Goal: Information Seeking & Learning: Learn about a topic

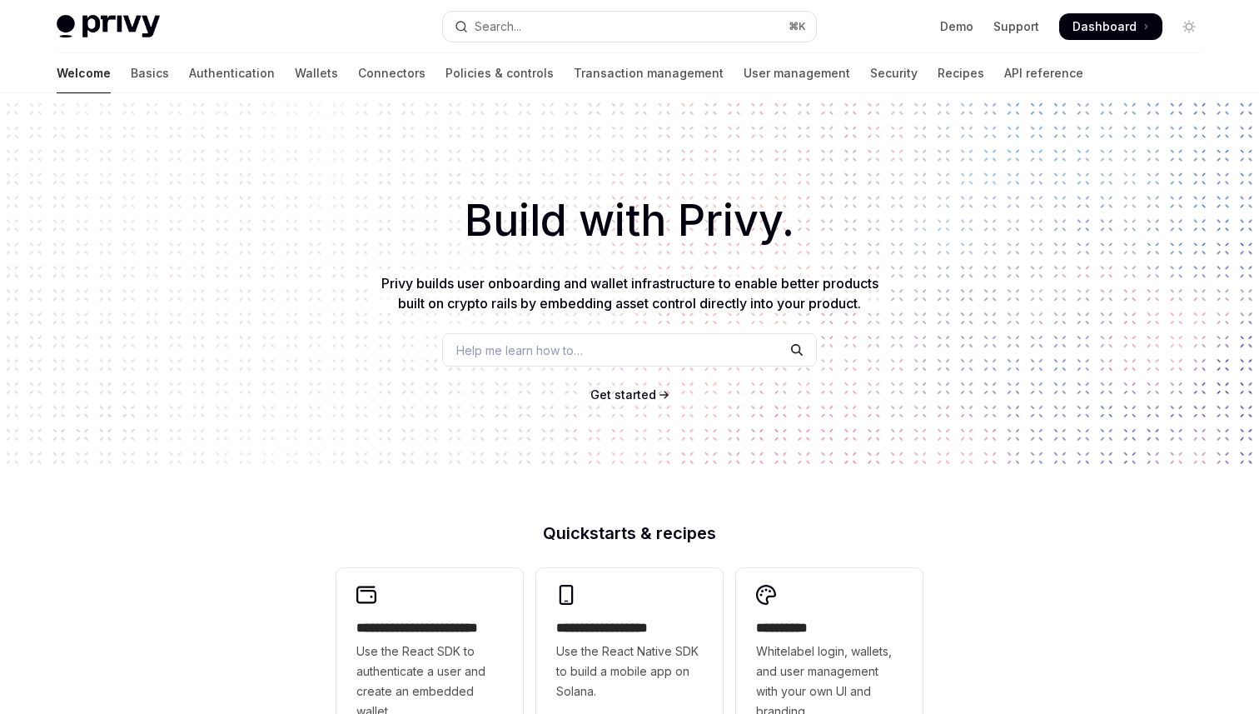
click at [575, 30] on button "Search... ⌘ K" at bounding box center [629, 27] width 373 height 30
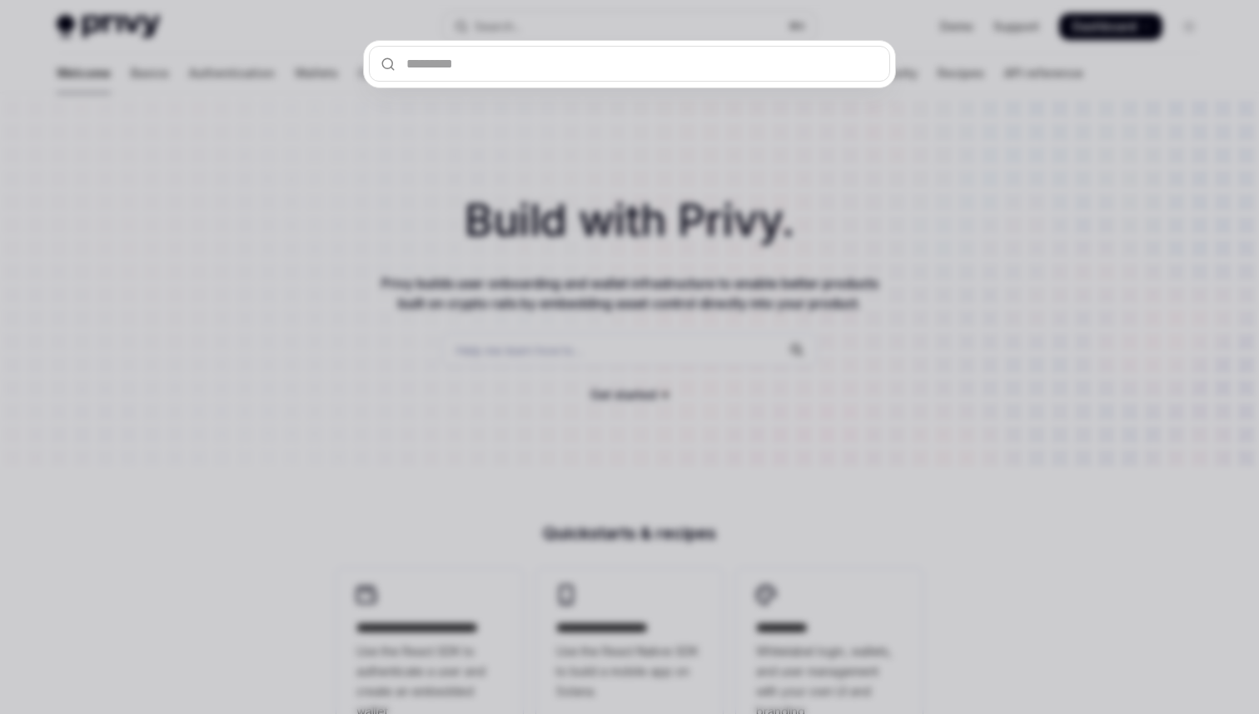
type input "*"
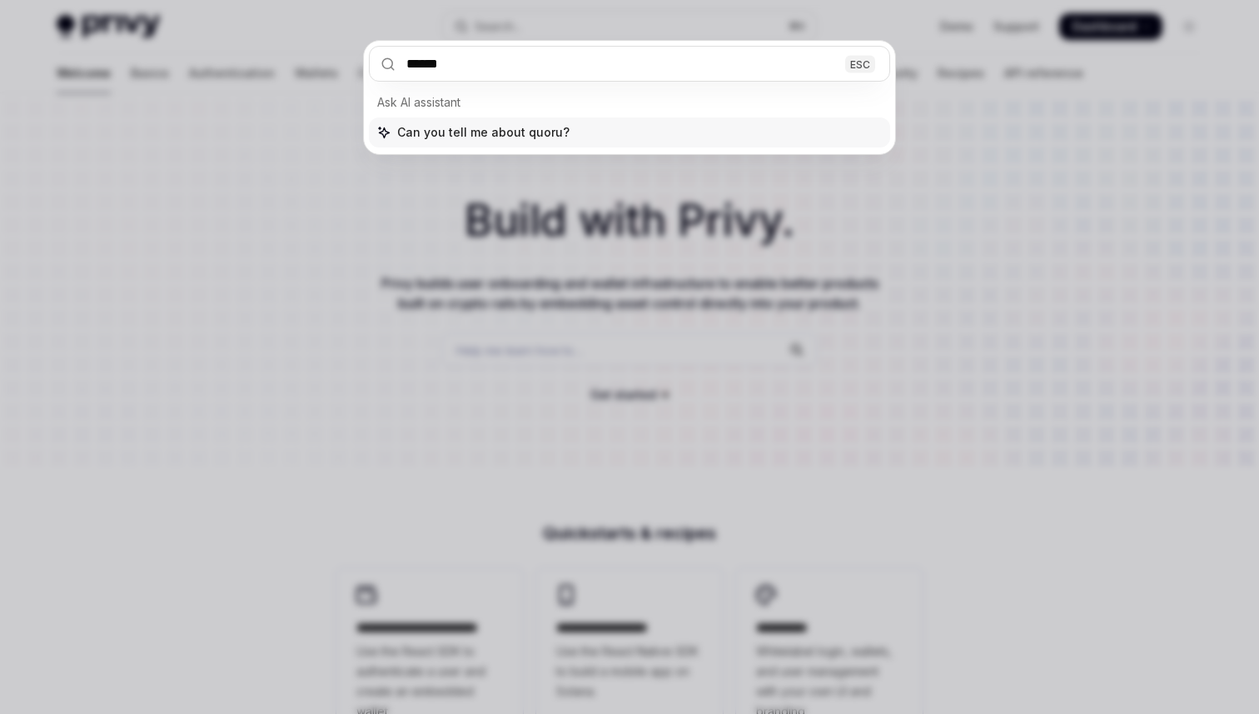
type input "*******"
type textarea "*"
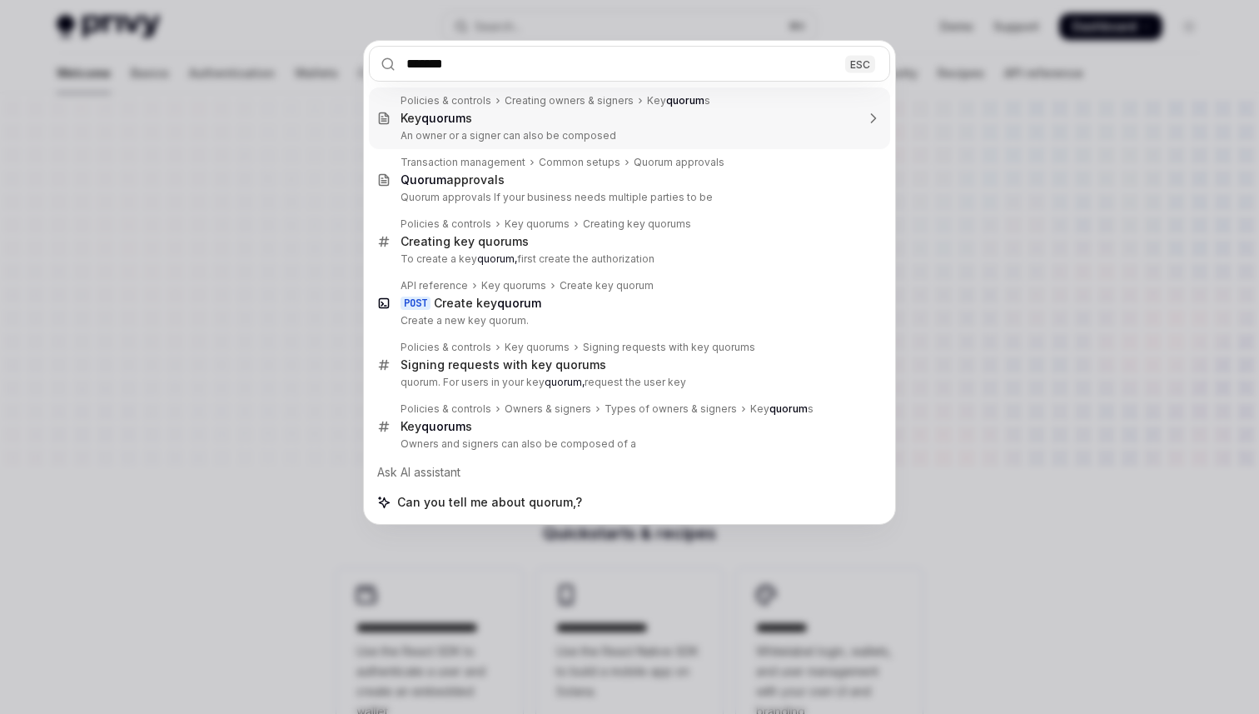
type input "******"
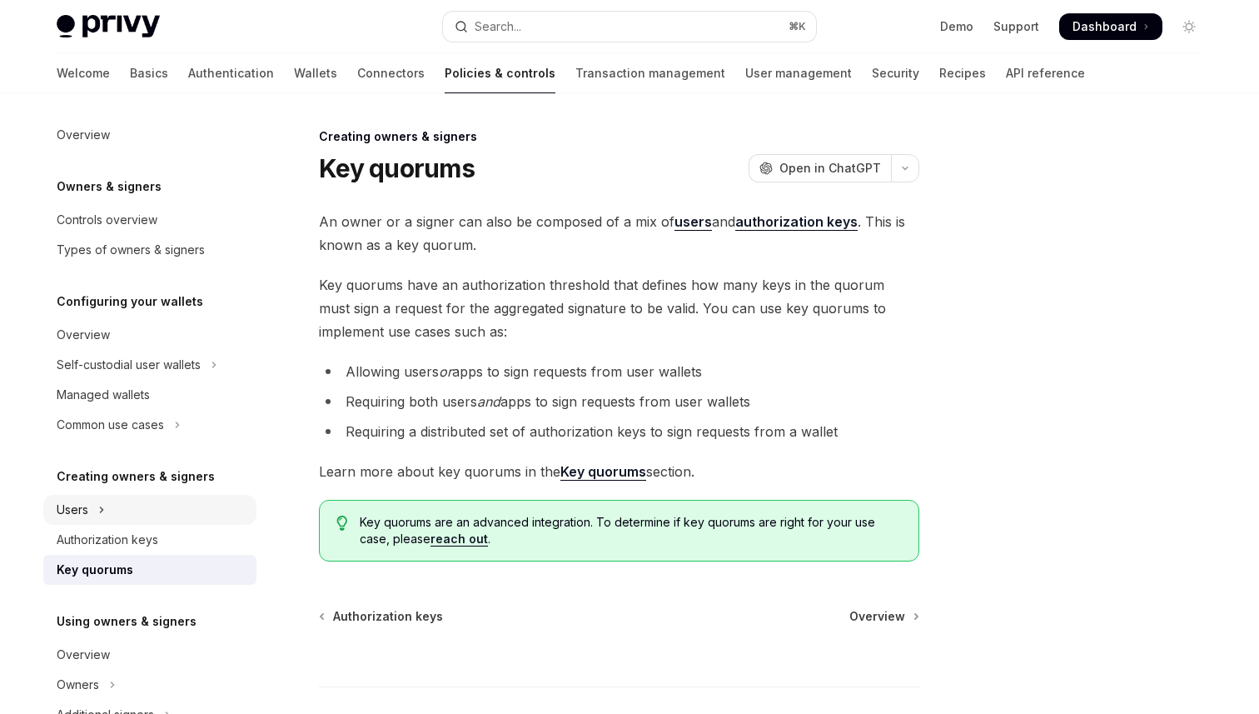
click at [207, 501] on button "Users" at bounding box center [149, 510] width 213 height 30
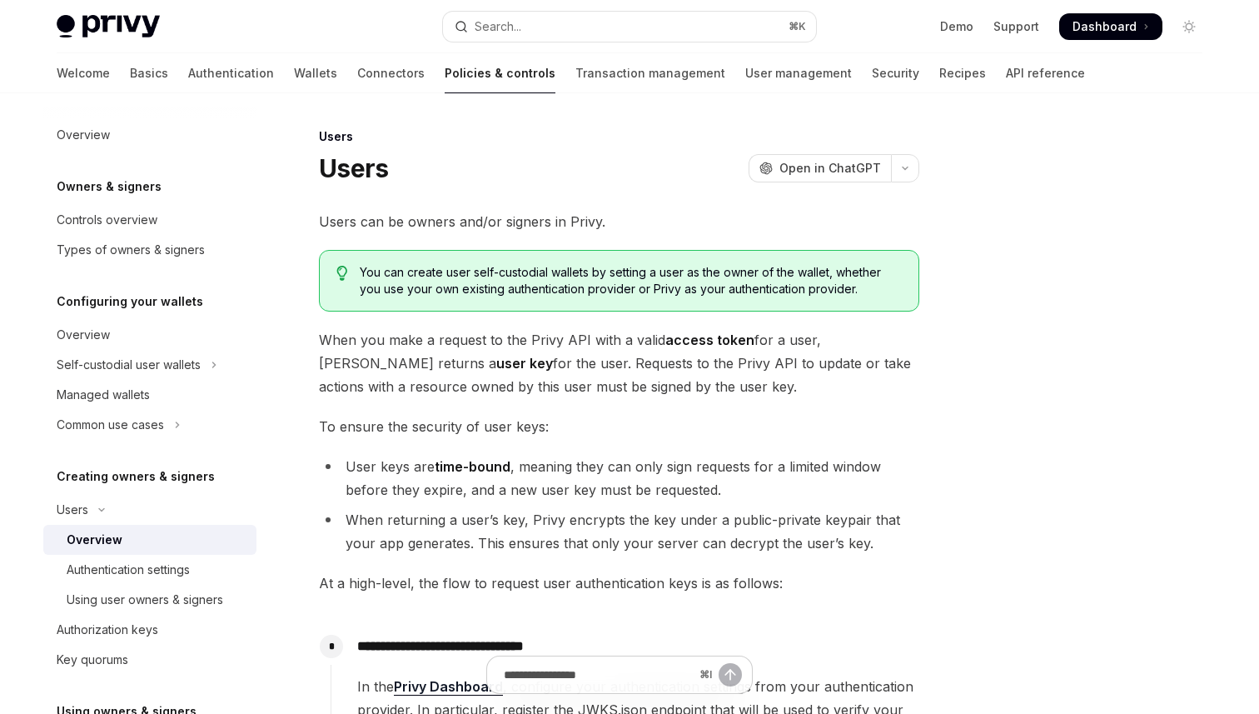
scroll to position [635, 0]
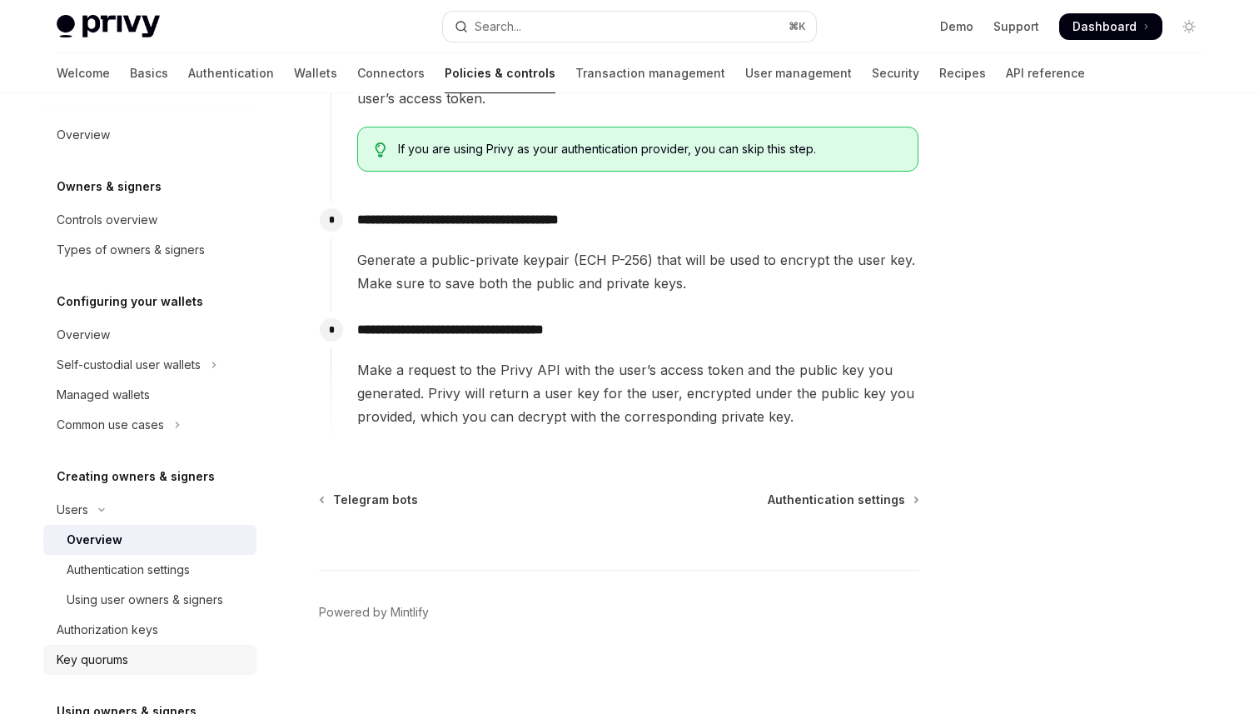
click at [150, 654] on div "Key quorums" at bounding box center [152, 660] width 190 height 20
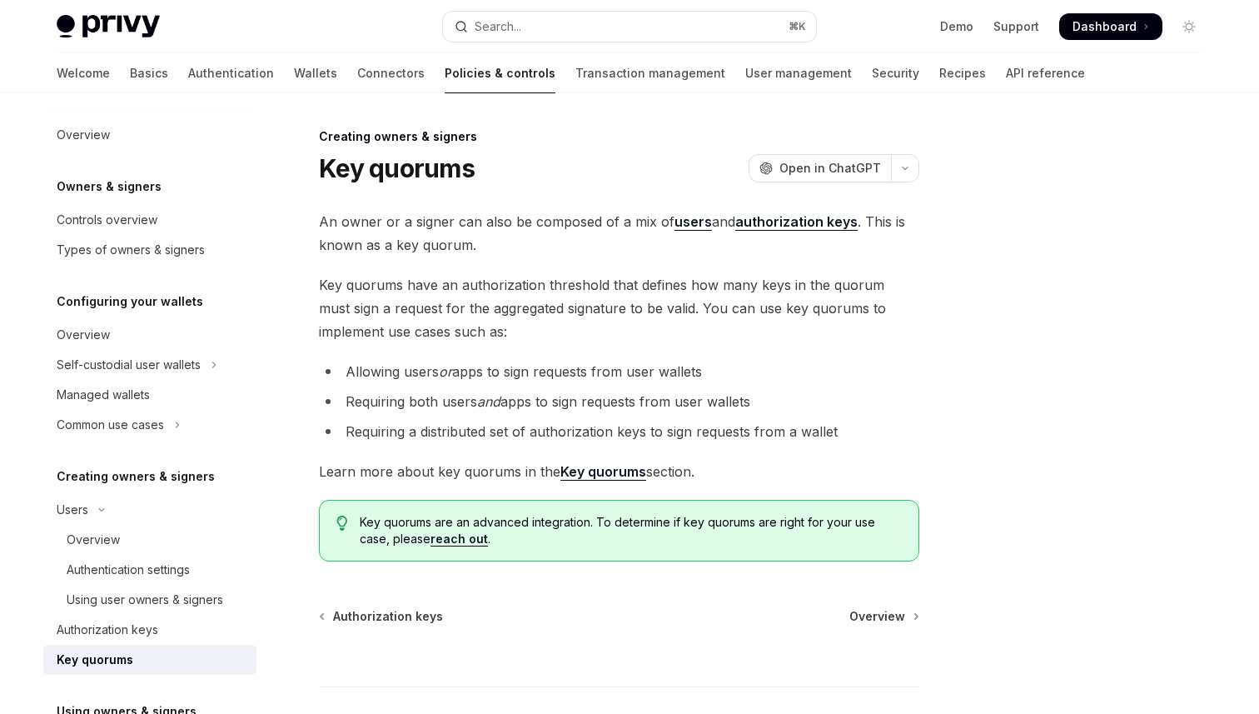
click at [541, 227] on span "An owner or a signer can also be composed of a mix of users and authorization k…" at bounding box center [619, 233] width 600 height 47
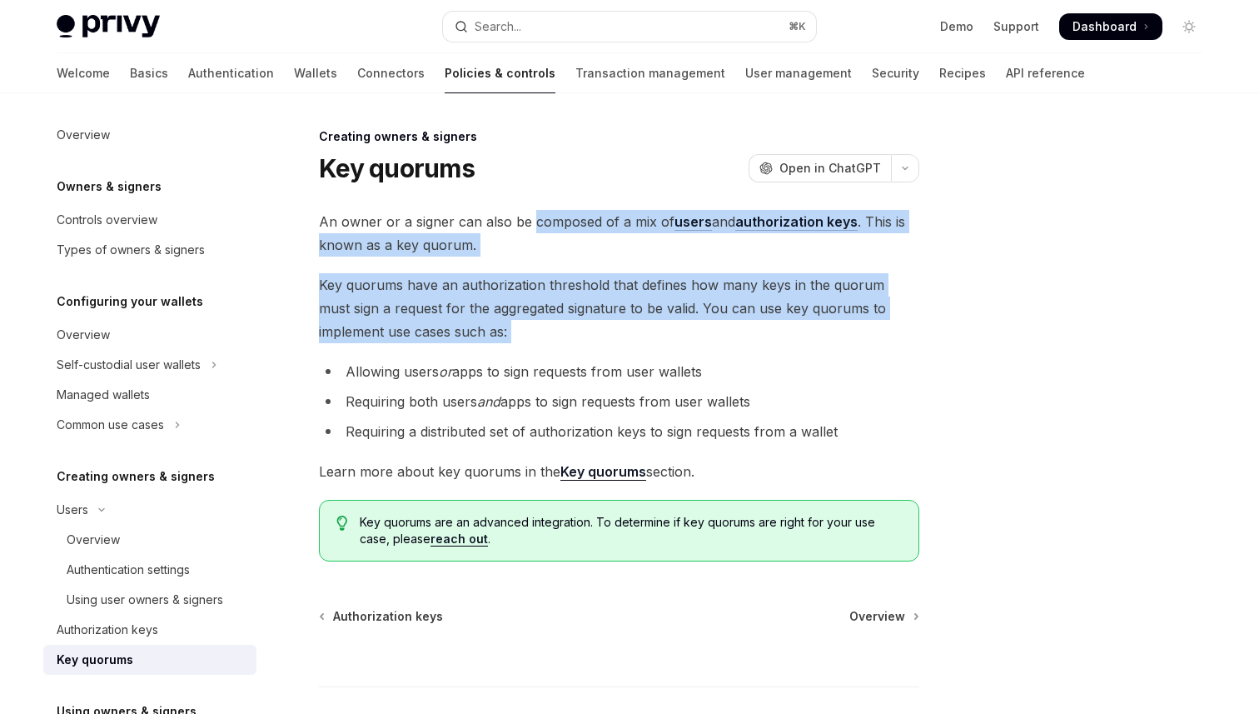
drag, startPoint x: 541, startPoint y: 227, endPoint x: 540, endPoint y: 334, distance: 107.4
click at [540, 335] on div "An owner or a signer can also be composed of a mix of users and authorization k…" at bounding box center [619, 385] width 600 height 351
click at [540, 334] on span "Key quorums have an authorization threshold that defines how many keys in the q…" at bounding box center [619, 308] width 600 height 70
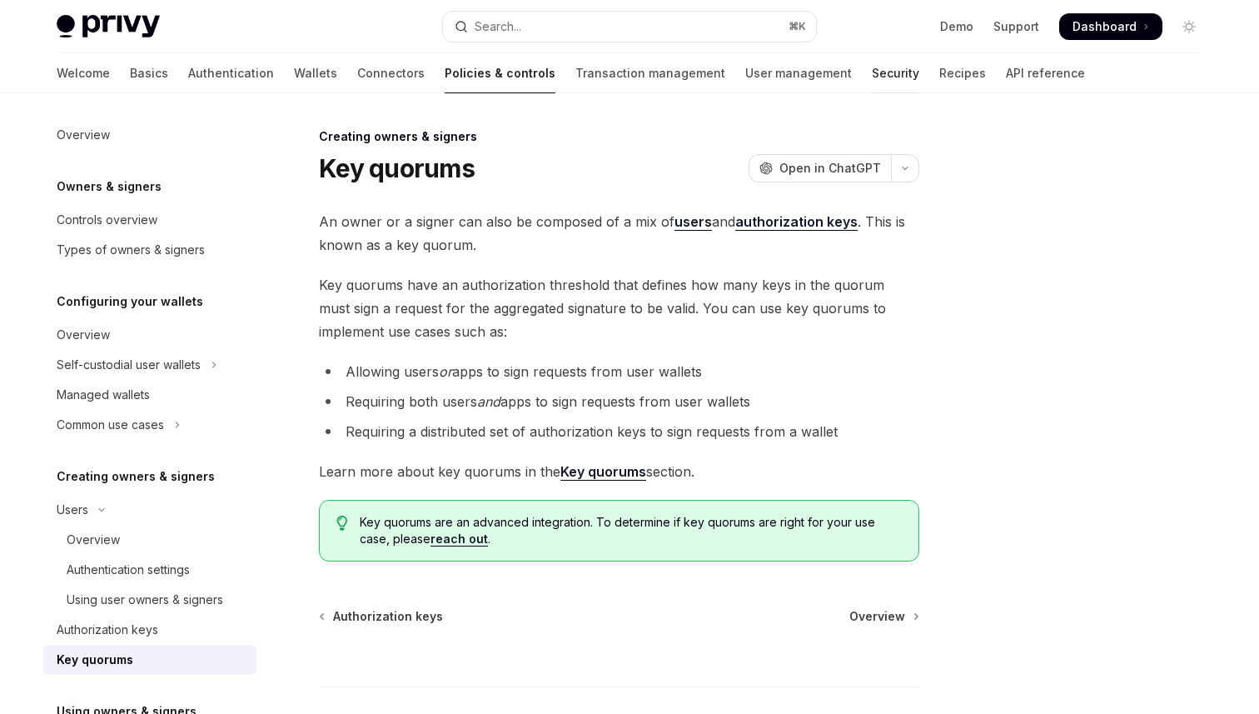
click at [872, 74] on link "Security" at bounding box center [895, 73] width 47 height 40
type textarea "*"
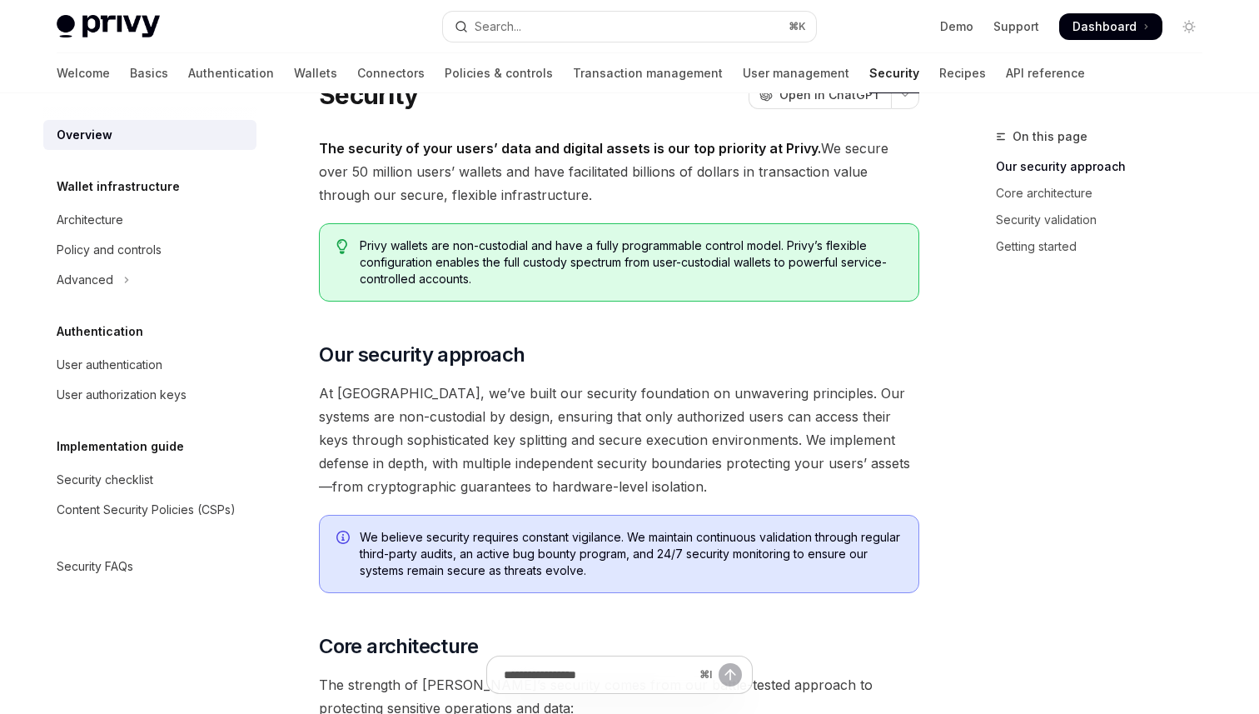
scroll to position [50, 0]
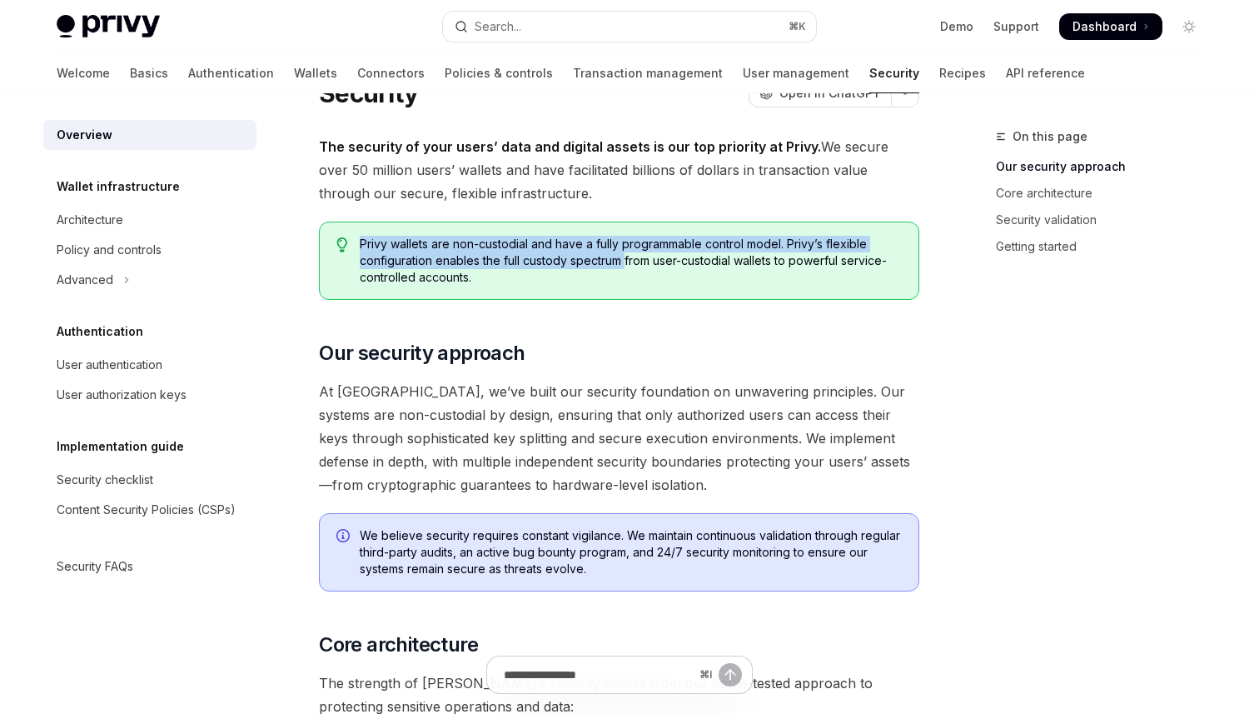
drag, startPoint x: 626, startPoint y: 233, endPoint x: 625, endPoint y: 266, distance: 32.5
click at [626, 267] on div "Privy wallets are non-custodial and have a fully programmable control model. Pr…" at bounding box center [619, 261] width 600 height 78
click at [625, 266] on span "Privy wallets are non-custodial and have a fully programmable control model. Pr…" at bounding box center [631, 261] width 542 height 50
drag, startPoint x: 626, startPoint y: 278, endPoint x: 625, endPoint y: 227, distance: 50.8
click at [625, 227] on div "Privy wallets are non-custodial and have a fully programmable control model. Pr…" at bounding box center [619, 261] width 600 height 78
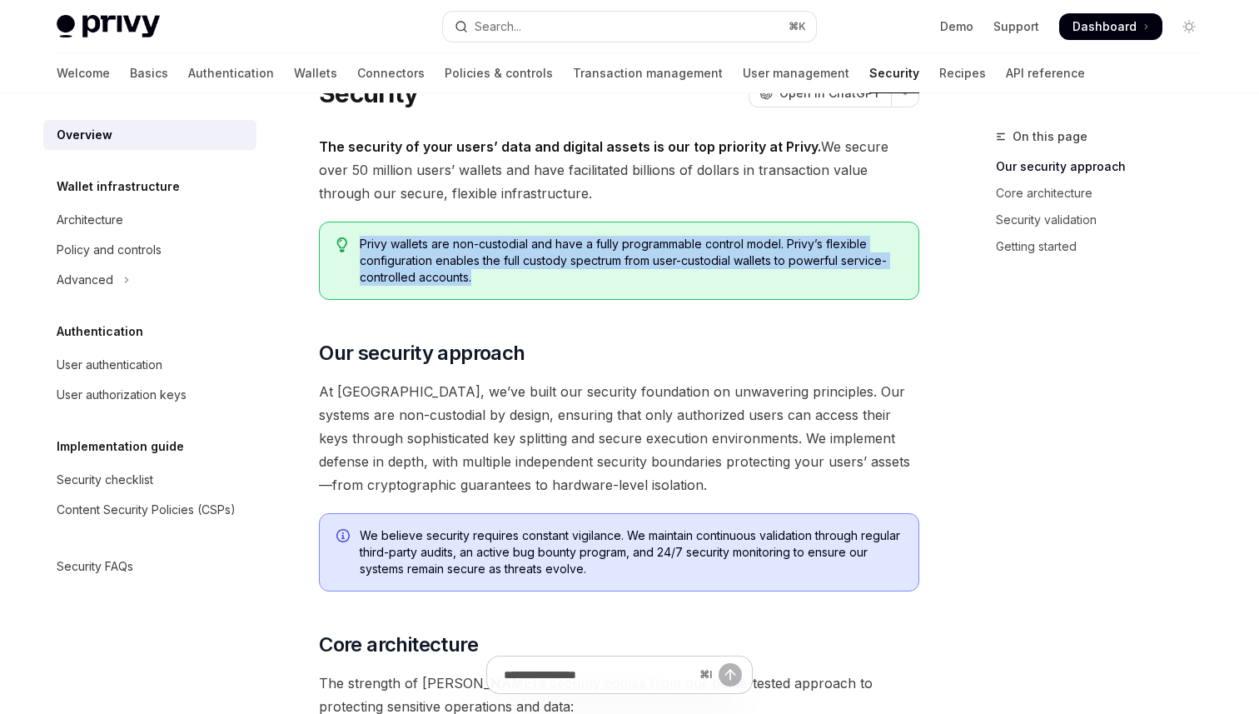
click at [625, 227] on div "Privy wallets are non-custodial and have a fully programmable control model. Pr…" at bounding box center [619, 261] width 600 height 78
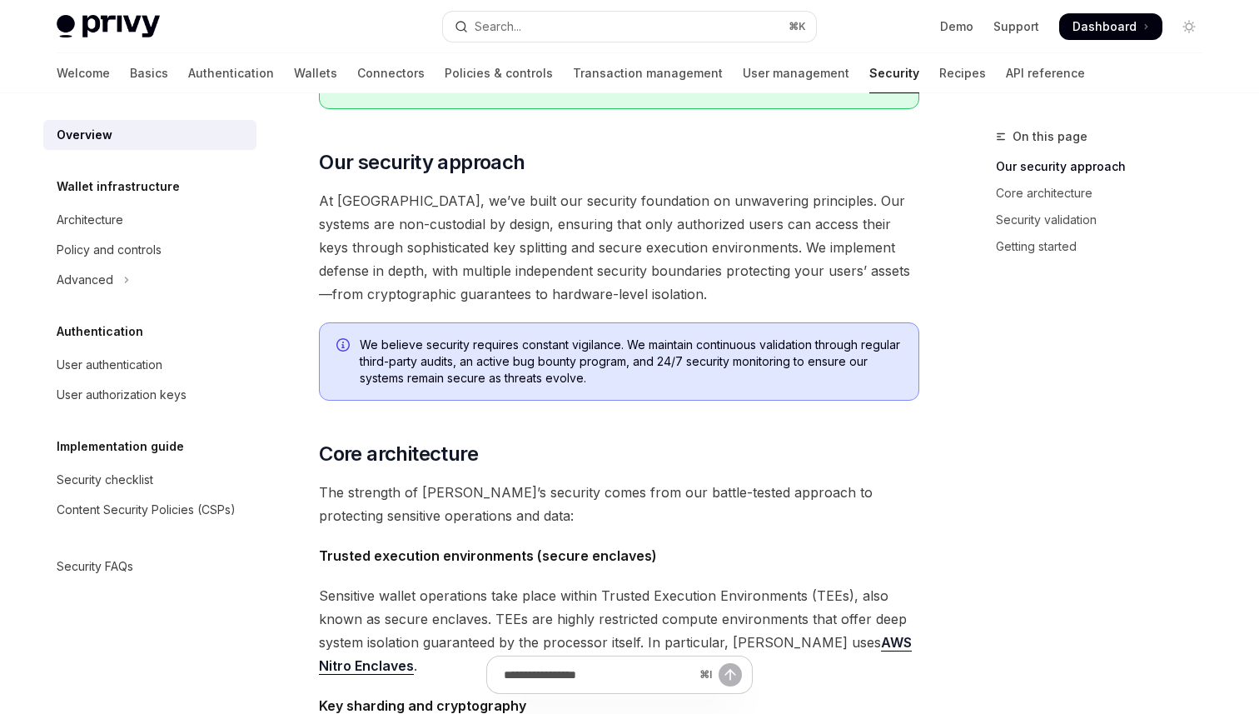
scroll to position [239, 0]
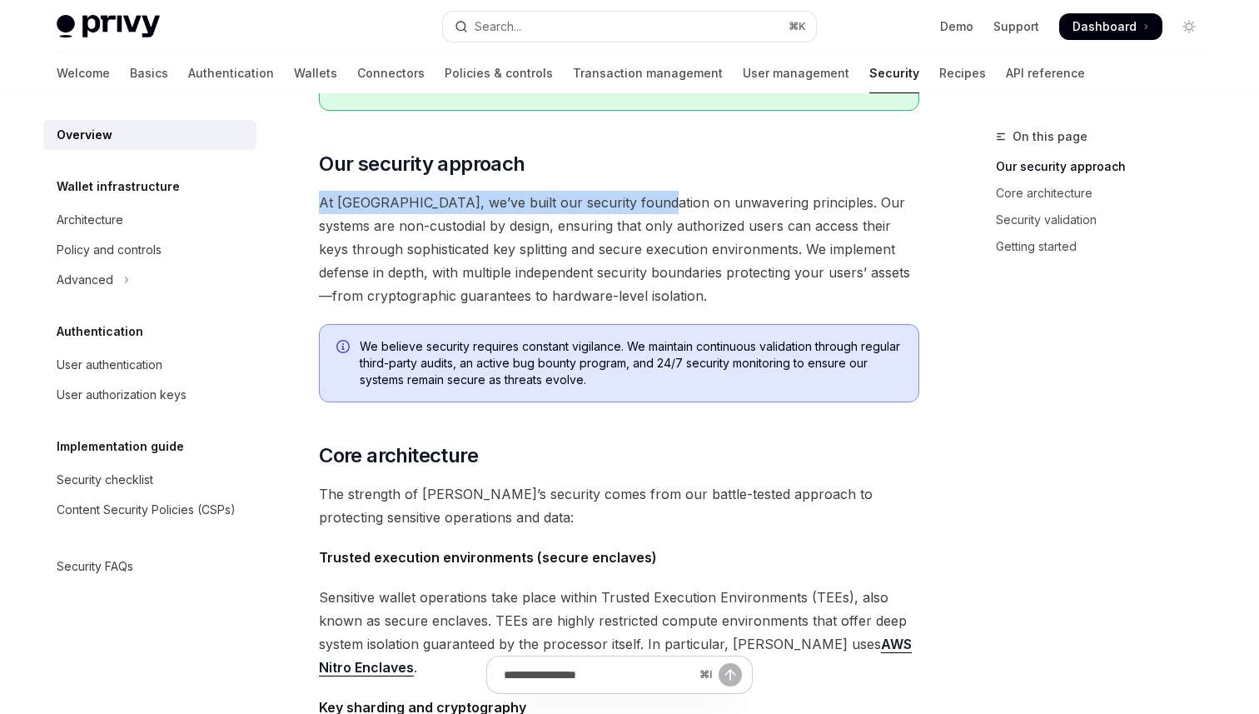
drag, startPoint x: 632, startPoint y: 186, endPoint x: 644, endPoint y: 213, distance: 29.9
click at [642, 213] on div "The security of your users’ data and digital assets is our top priority at Priv…" at bounding box center [619, 693] width 600 height 1494
click at [644, 213] on span "At [GEOGRAPHIC_DATA], we’ve built our security foundation on unwavering princip…" at bounding box center [619, 249] width 600 height 117
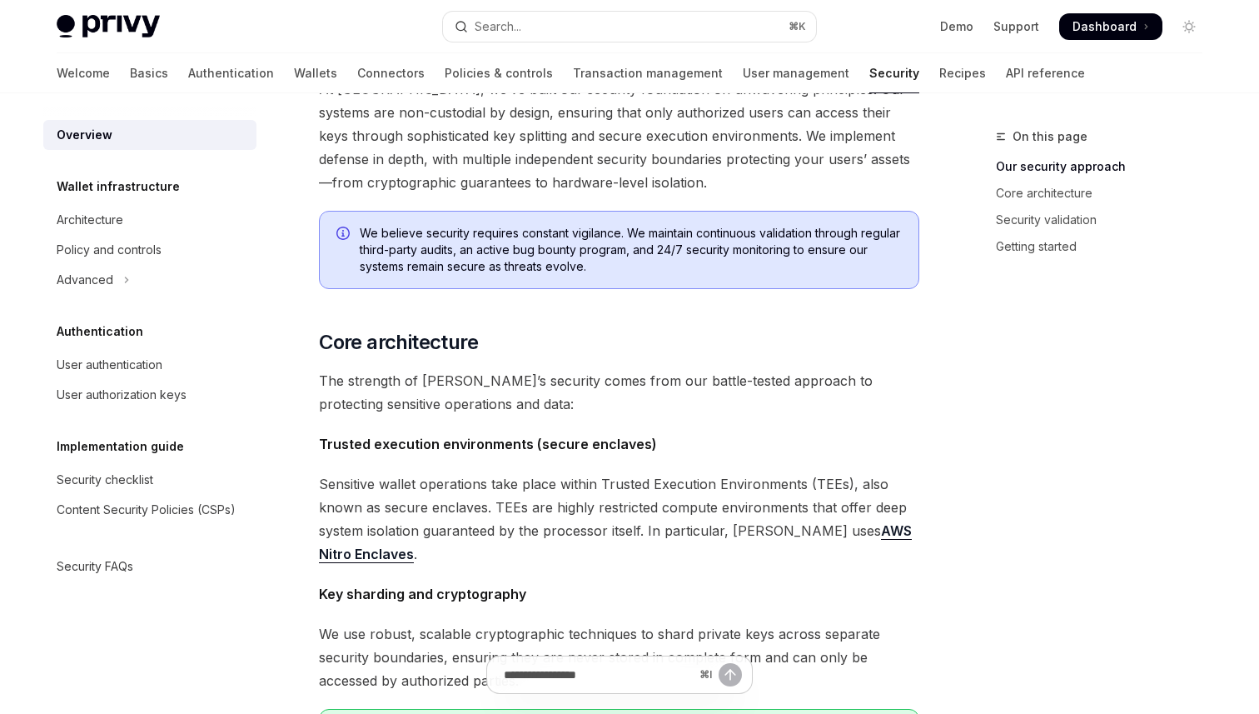
scroll to position [359, 0]
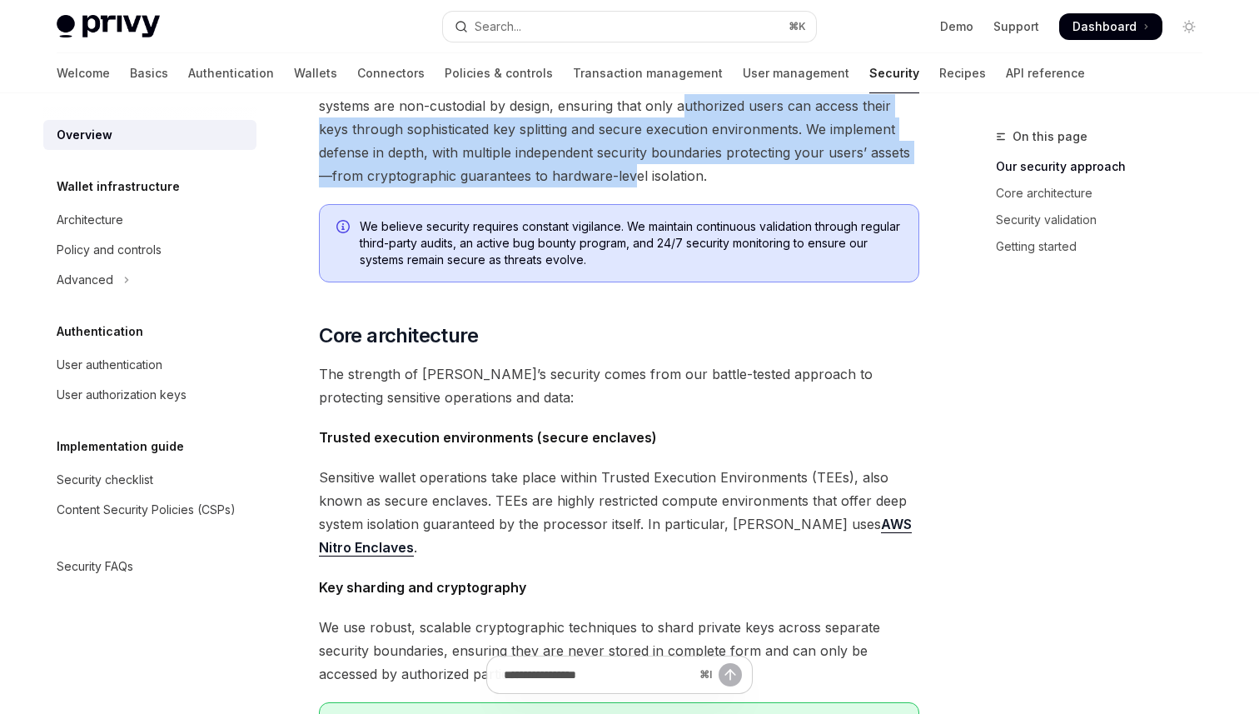
drag, startPoint x: 650, startPoint y: 112, endPoint x: 650, endPoint y: 167, distance: 55.0
click at [650, 167] on span "At [GEOGRAPHIC_DATA], we’ve built our security foundation on unwavering princip…" at bounding box center [619, 129] width 600 height 117
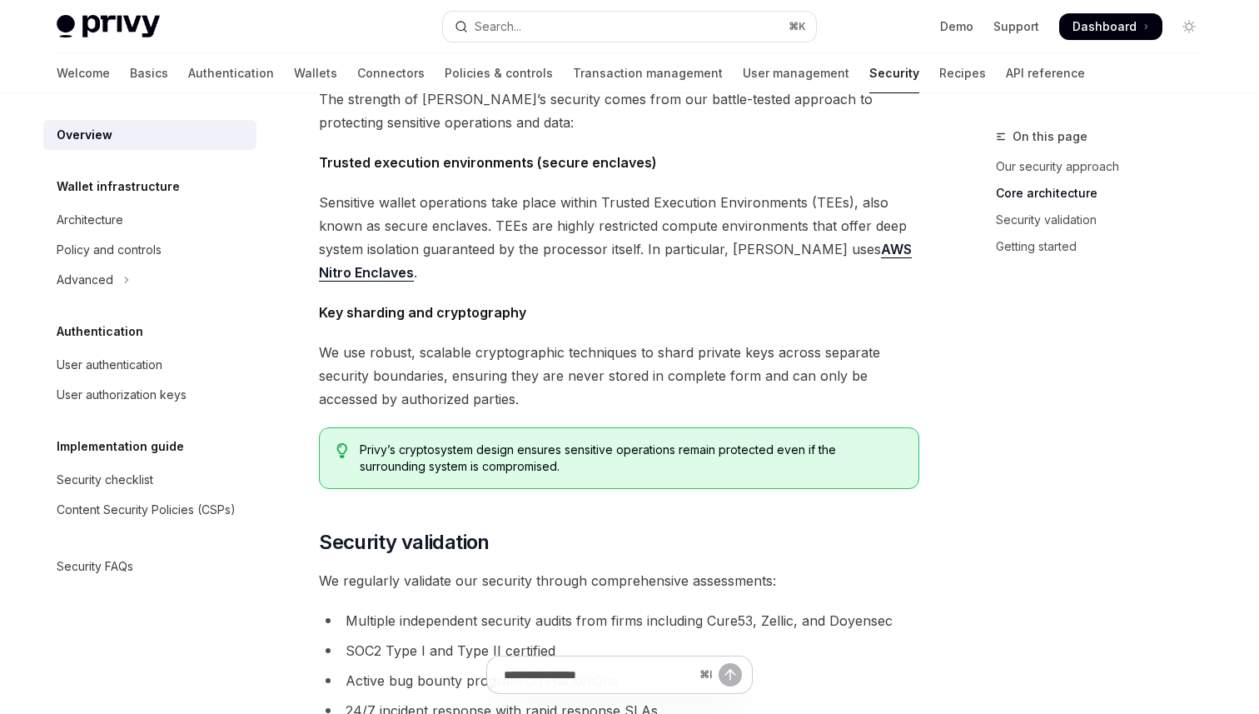
scroll to position [635, 0]
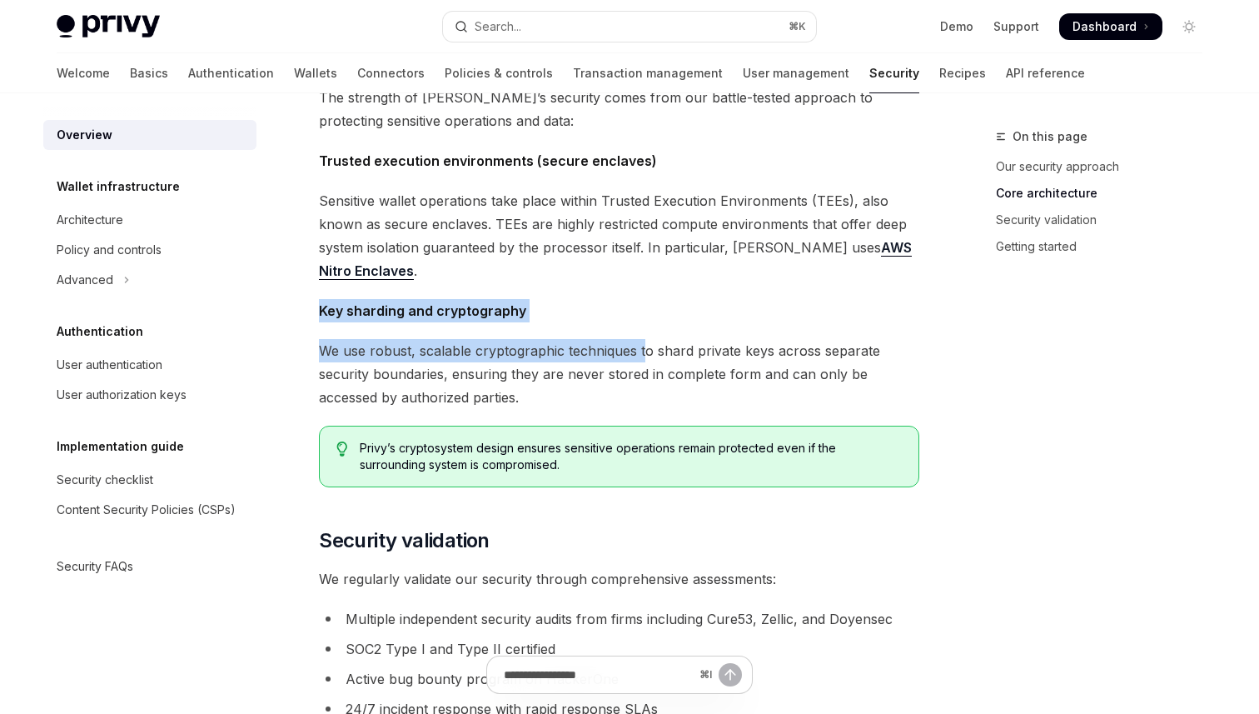
drag, startPoint x: 643, startPoint y: 291, endPoint x: 643, endPoint y: 358, distance: 66.6
click at [643, 358] on div "The security of your users’ data and digital assets is our top priority at Priv…" at bounding box center [619, 296] width 600 height 1494
click at [643, 358] on span "We use robust, scalable cryptographic techniques to shard private keys across s…" at bounding box center [619, 374] width 600 height 70
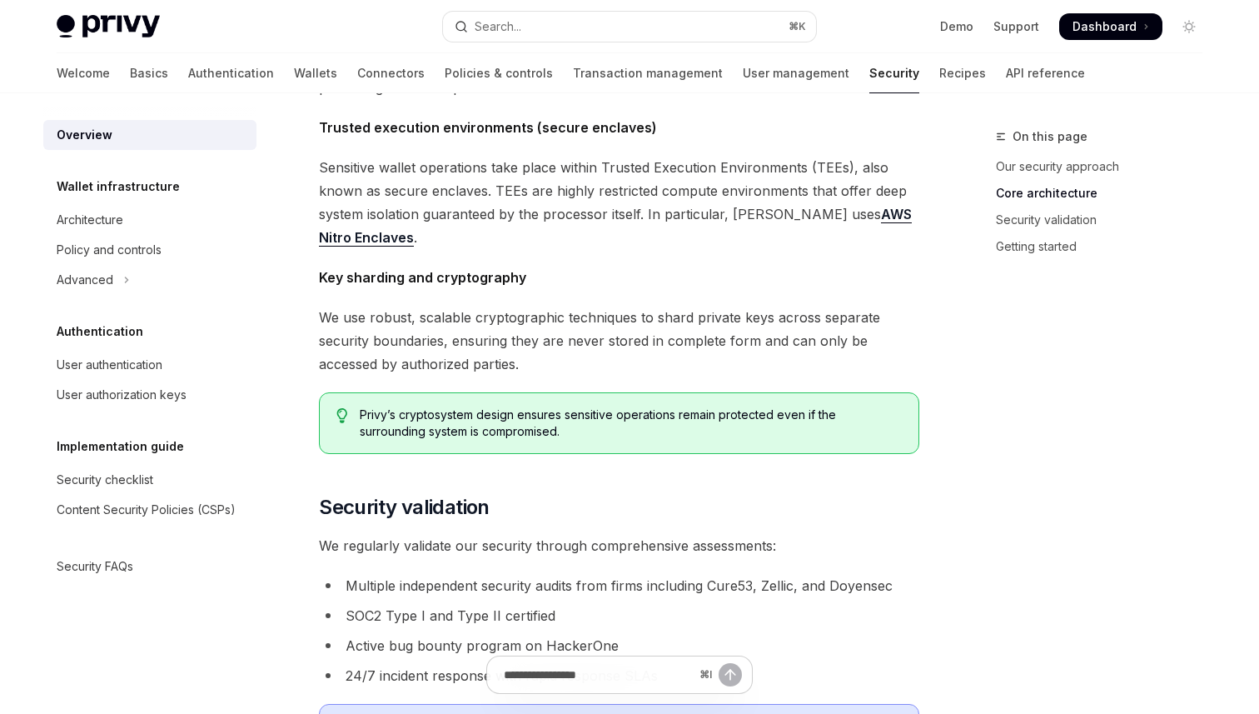
scroll to position [674, 0]
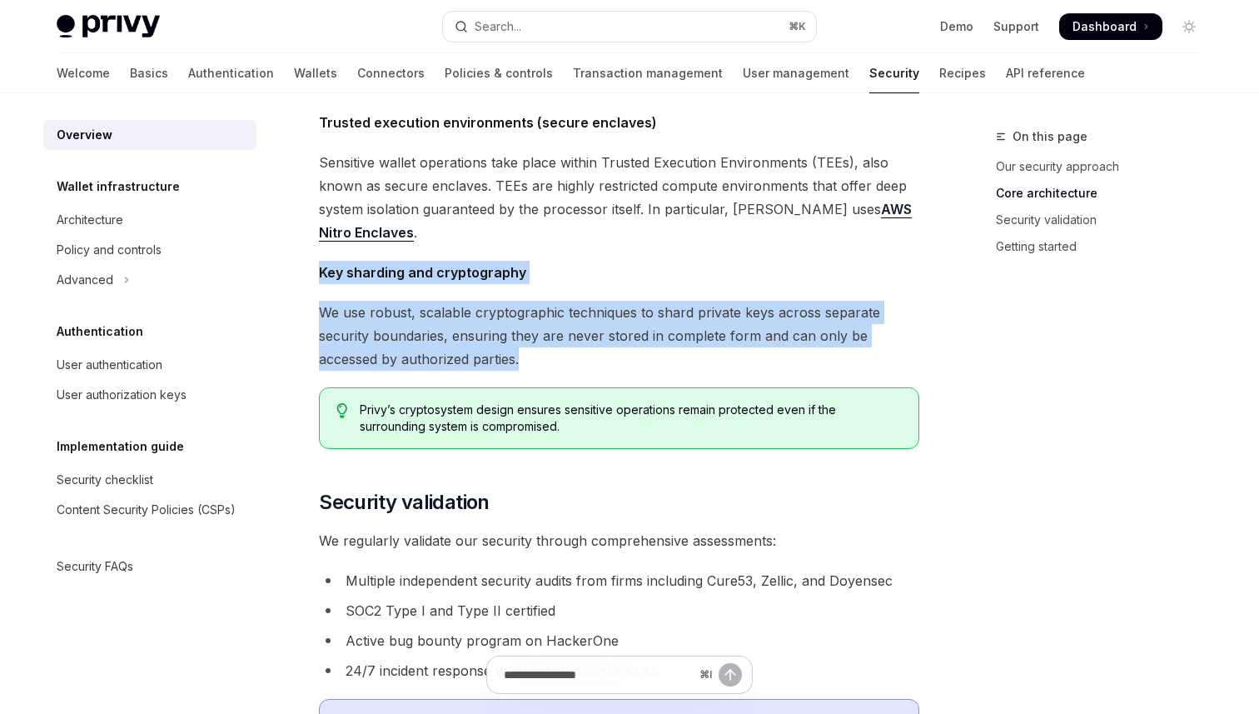
drag, startPoint x: 643, startPoint y: 358, endPoint x: 639, endPoint y: 253, distance: 105.0
click at [639, 253] on div "The security of your users’ data and digital assets is our top priority at Priv…" at bounding box center [619, 258] width 600 height 1494
drag, startPoint x: 639, startPoint y: 255, endPoint x: 638, endPoint y: 347, distance: 92.4
click at [639, 347] on div "The security of your users’ data and digital assets is our top priority at Priv…" at bounding box center [619, 258] width 600 height 1494
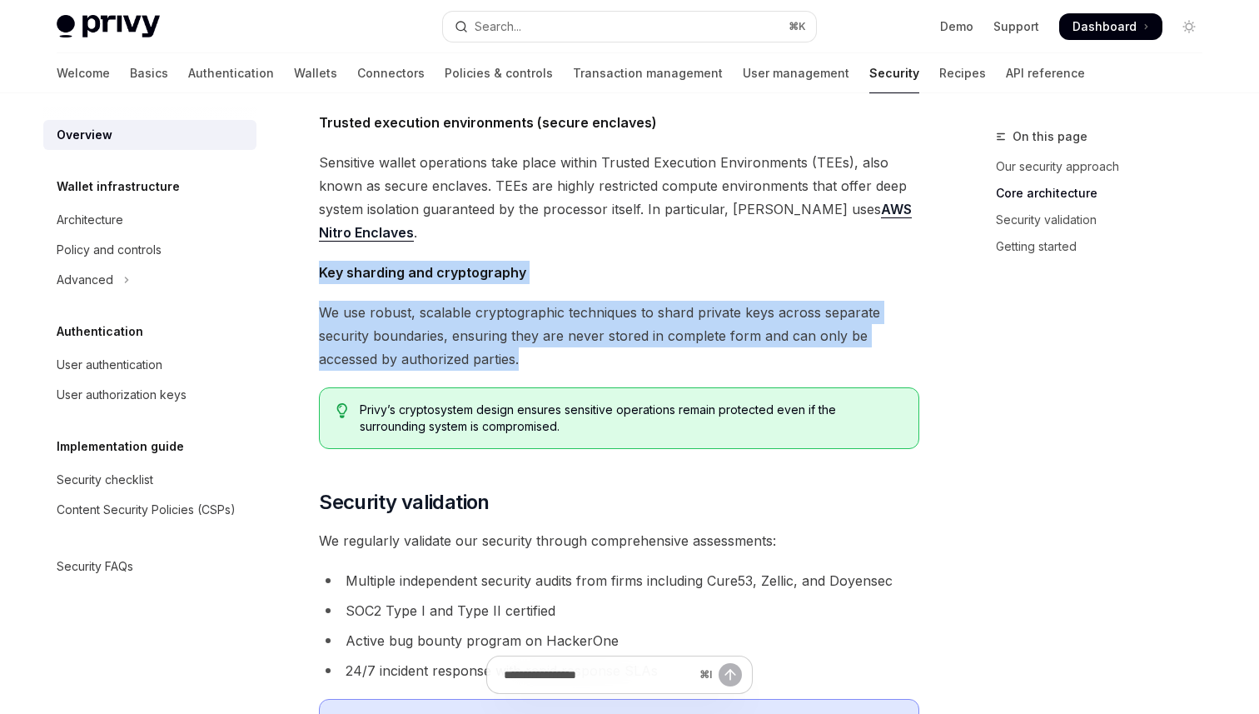
click at [638, 347] on span "We use robust, scalable cryptographic techniques to shard private keys across s…" at bounding box center [619, 336] width 600 height 70
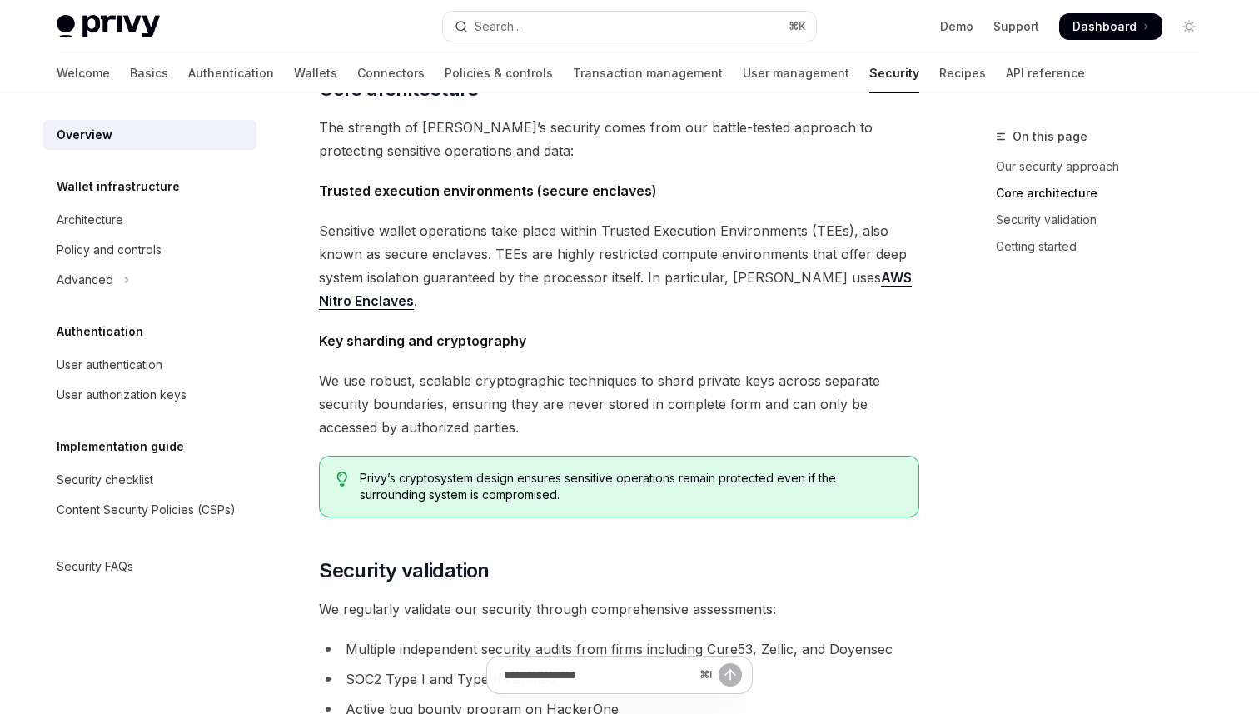
scroll to position [639, 0]
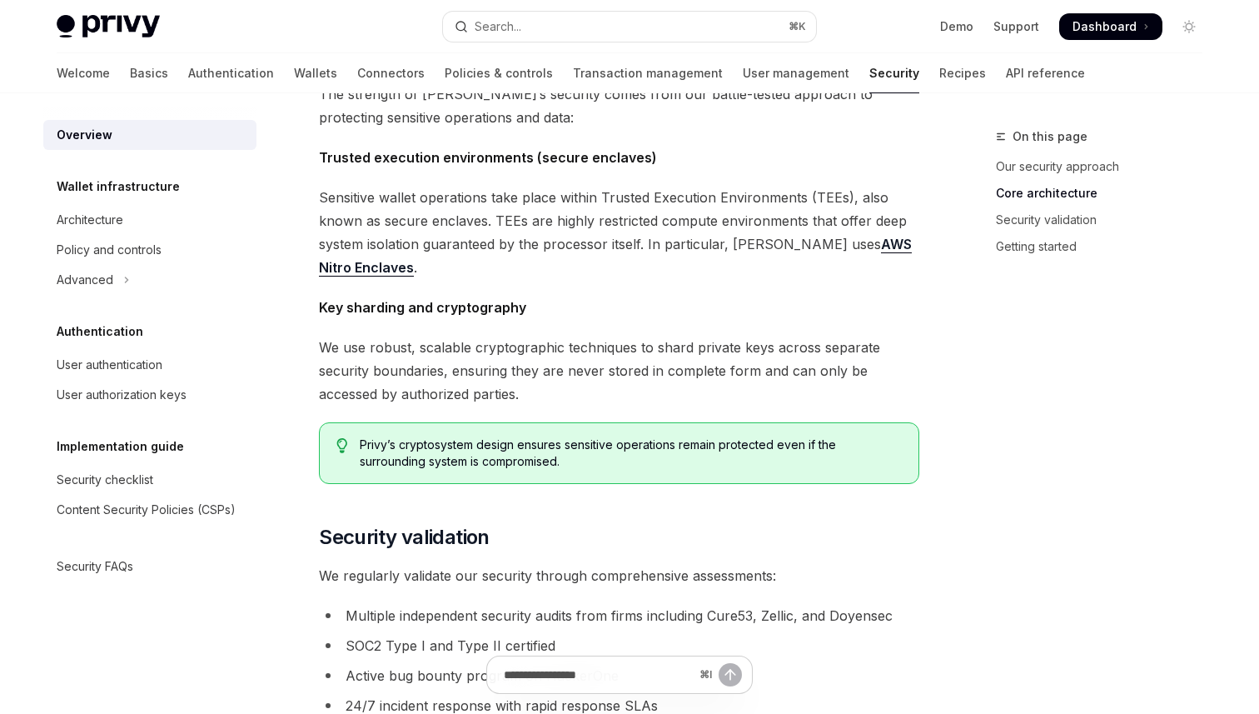
click at [736, 391] on span "We use robust, scalable cryptographic techniques to shard private keys across s…" at bounding box center [619, 371] width 600 height 70
